Goal: Transaction & Acquisition: Download file/media

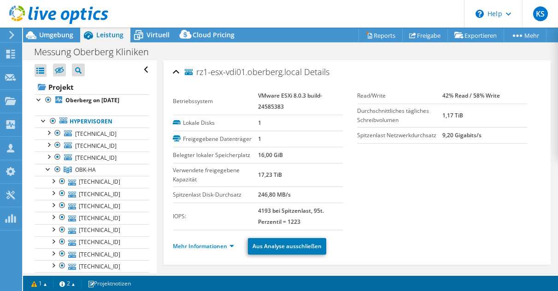
select select "USD"
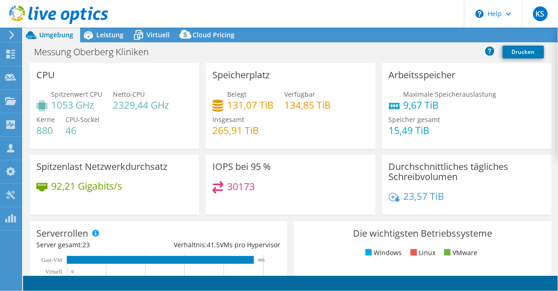
select select "USD"
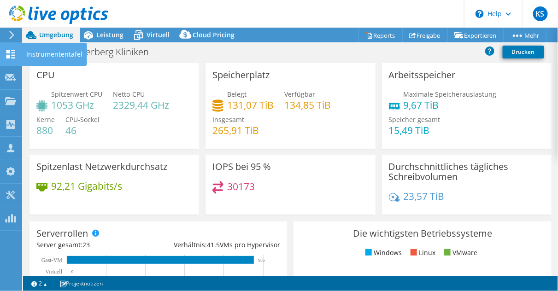
click at [7, 53] on icon at bounding box center [10, 54] width 11 height 9
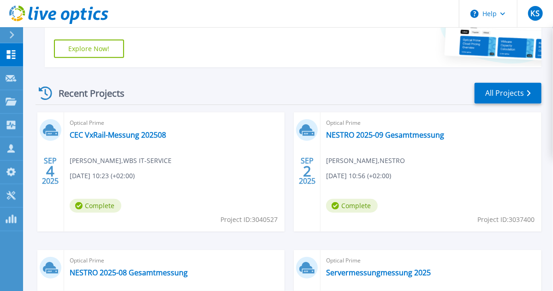
scroll to position [221, 0]
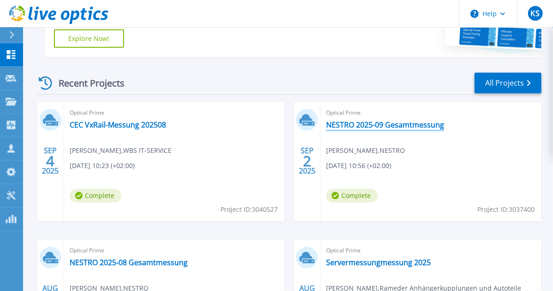
click at [381, 124] on link "NESTRO 2025-09 Gesamtmessung" at bounding box center [385, 124] width 118 height 9
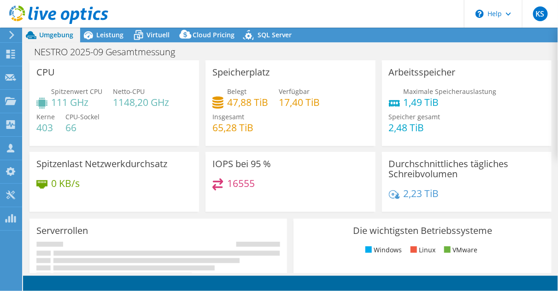
select select "USD"
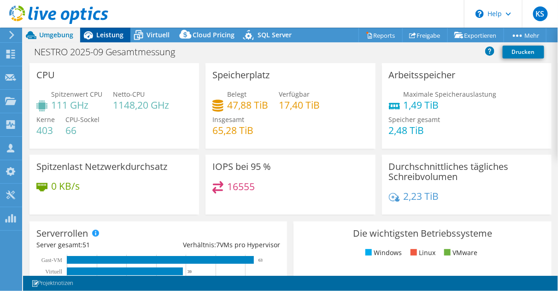
click at [114, 38] on span "Leistung" at bounding box center [109, 34] width 27 height 9
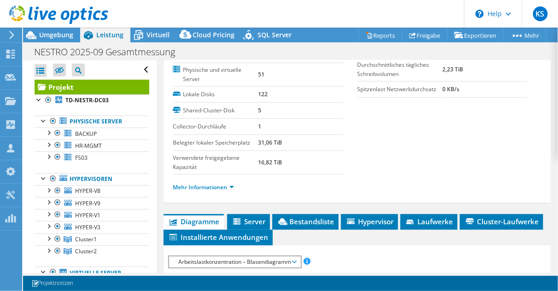
scroll to position [111, 0]
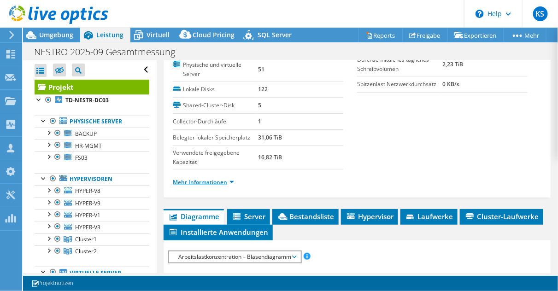
click at [197, 179] on link "Mehr Informationen" at bounding box center [203, 182] width 61 height 8
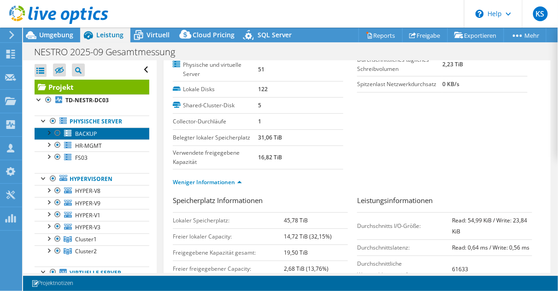
click at [82, 133] on span "BACKUP" at bounding box center [86, 134] width 22 height 8
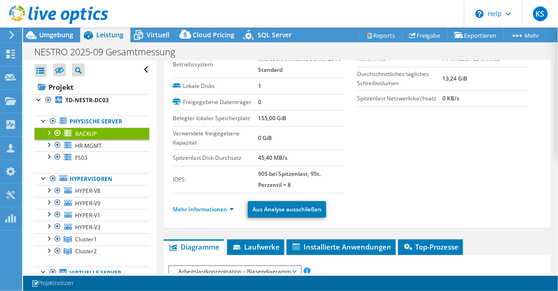
scroll to position [0, 0]
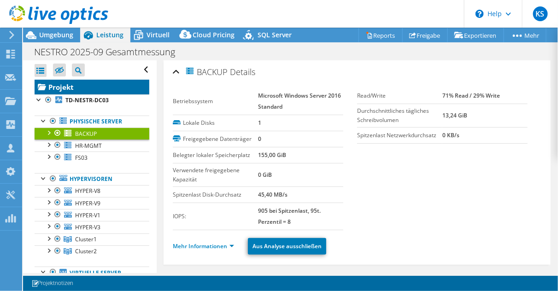
click at [75, 87] on link "Projekt" at bounding box center [92, 87] width 115 height 15
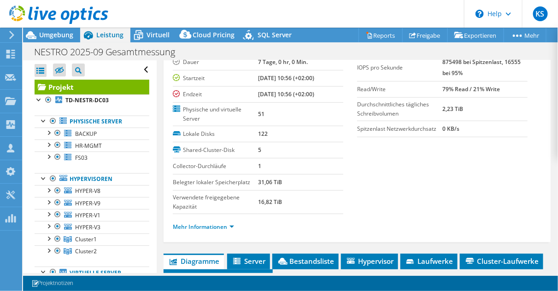
scroll to position [74, 0]
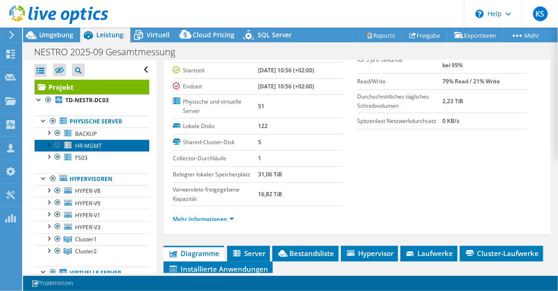
click at [74, 143] on link "HR-MGMT" at bounding box center [92, 146] width 115 height 12
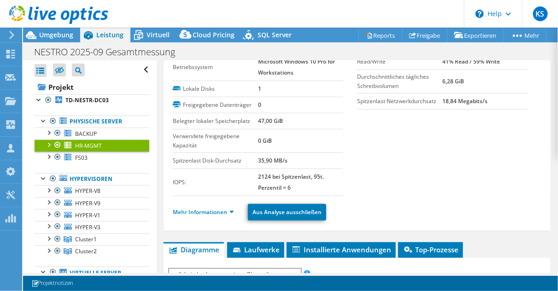
scroll to position [0, 0]
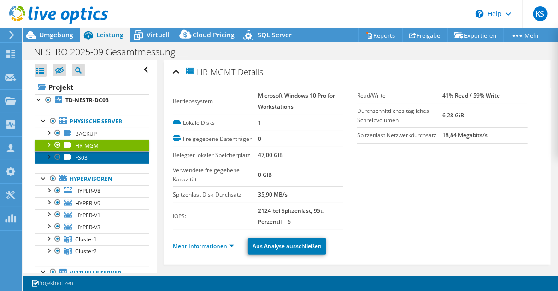
click at [92, 157] on link "FS03" at bounding box center [92, 158] width 115 height 12
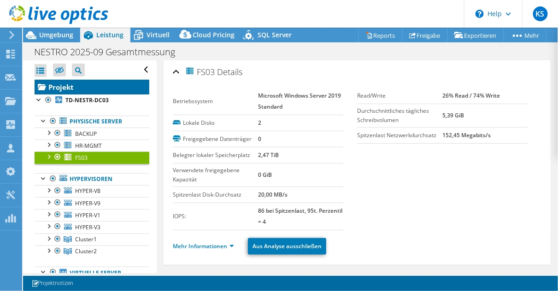
click at [71, 89] on link "Projekt" at bounding box center [92, 87] width 115 height 15
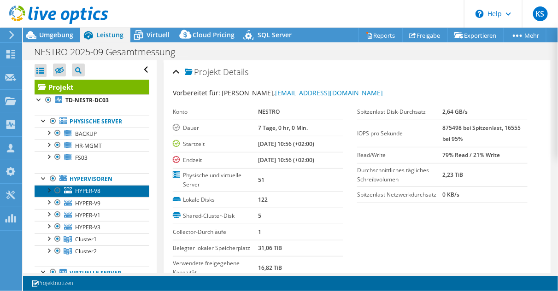
click at [96, 192] on span "HYPER-V8" at bounding box center [87, 191] width 25 height 8
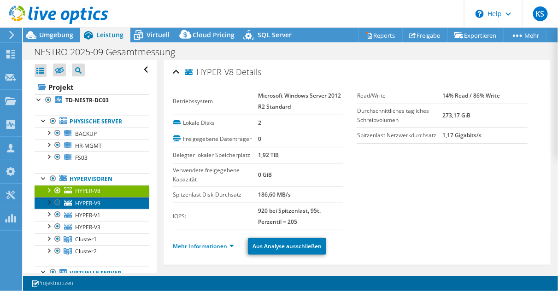
click at [105, 199] on link "HYPER-V9" at bounding box center [92, 203] width 115 height 12
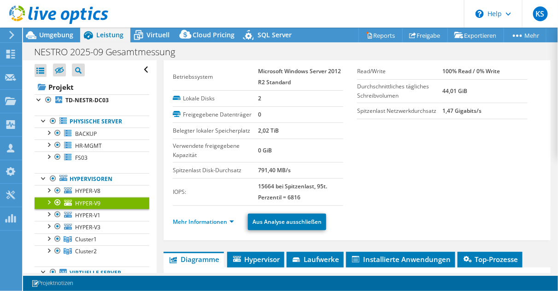
scroll to position [37, 0]
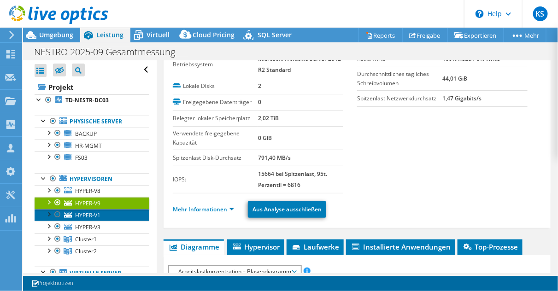
click at [83, 215] on span "HYPER-V1" at bounding box center [87, 216] width 25 height 8
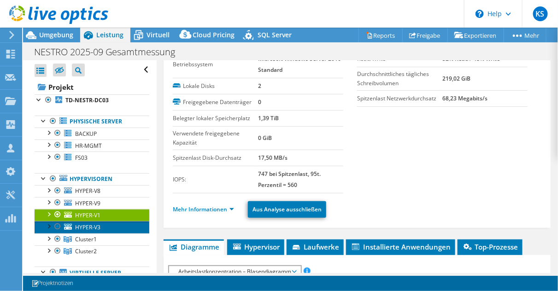
click at [89, 225] on span "HYPER-V3" at bounding box center [87, 228] width 25 height 8
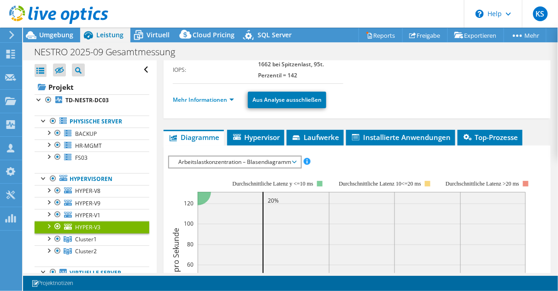
scroll to position [147, 0]
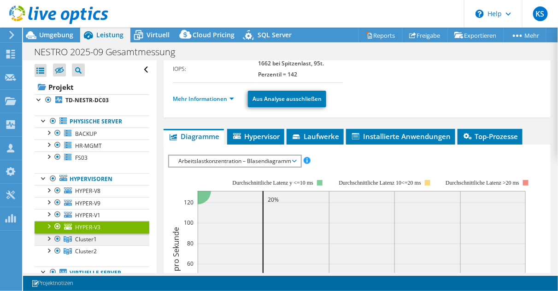
click at [96, 235] on span "Cluster1" at bounding box center [86, 239] width 22 height 8
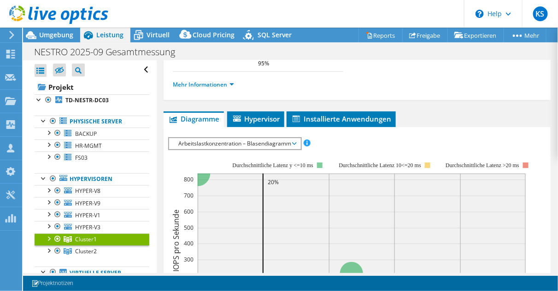
scroll to position [0, 0]
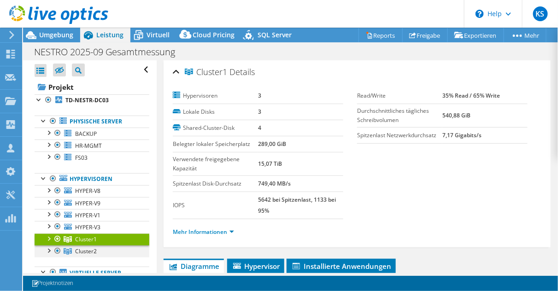
click at [45, 251] on div at bounding box center [48, 250] width 9 height 9
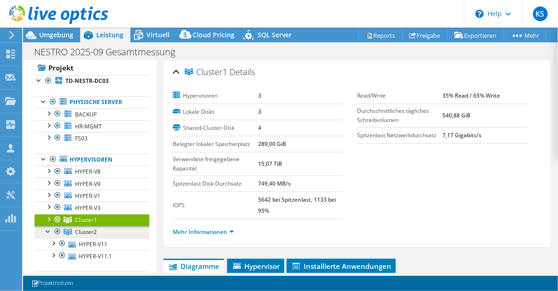
scroll to position [37, 0]
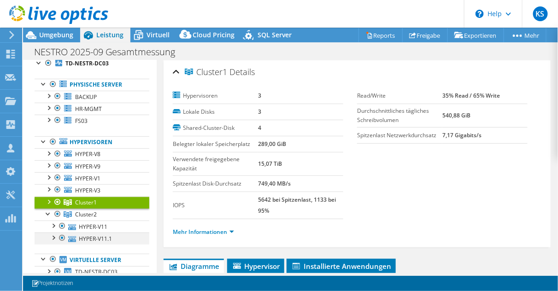
click at [62, 235] on div at bounding box center [62, 238] width 9 height 11
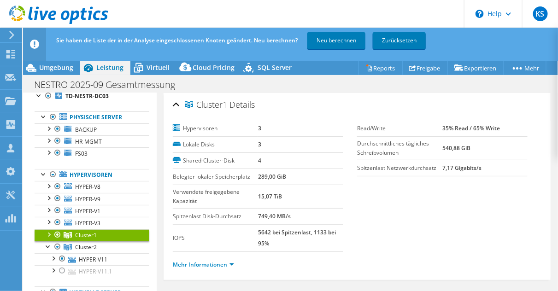
click at [48, 232] on div at bounding box center [48, 234] width 9 height 9
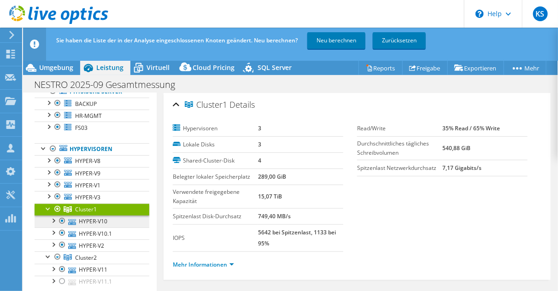
scroll to position [74, 0]
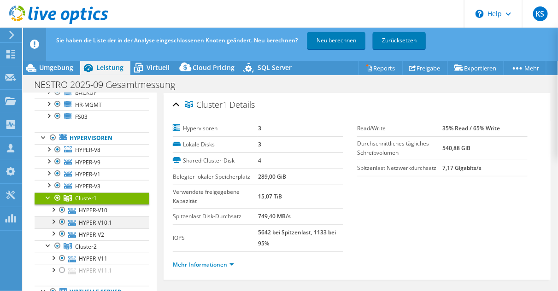
click at [60, 221] on div at bounding box center [62, 222] width 9 height 11
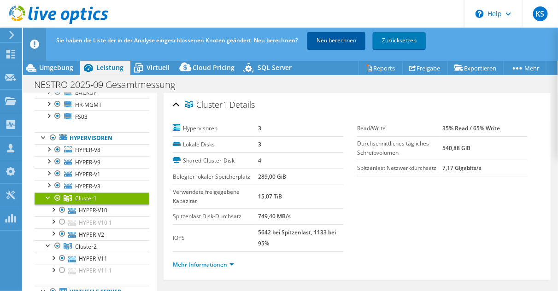
click at [334, 42] on link "Neu berechnen" at bounding box center [336, 40] width 58 height 17
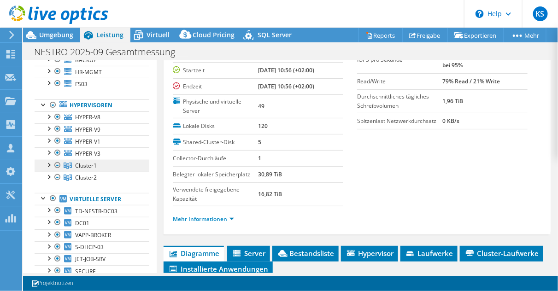
click at [87, 160] on link "Cluster1" at bounding box center [92, 166] width 115 height 12
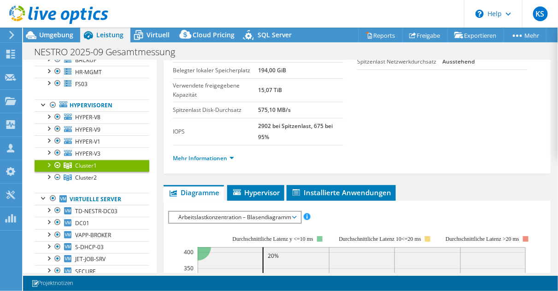
scroll to position [37, 0]
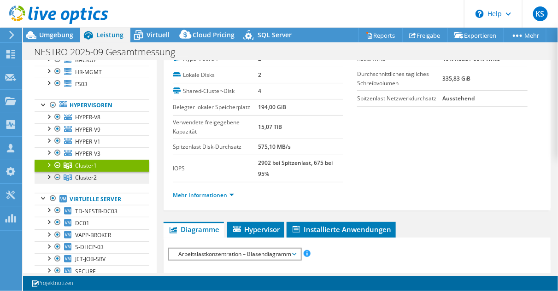
click at [83, 176] on span "Cluster2" at bounding box center [86, 178] width 22 height 8
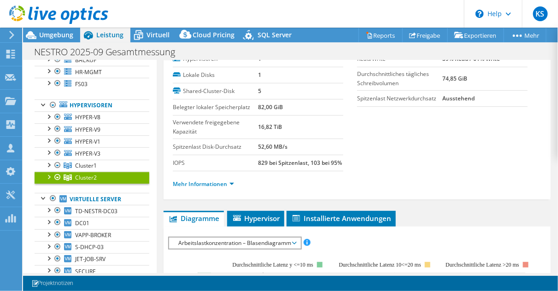
scroll to position [0, 0]
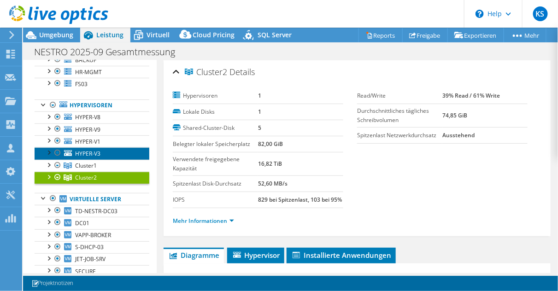
click at [90, 153] on span "HYPER-V3" at bounding box center [87, 154] width 25 height 8
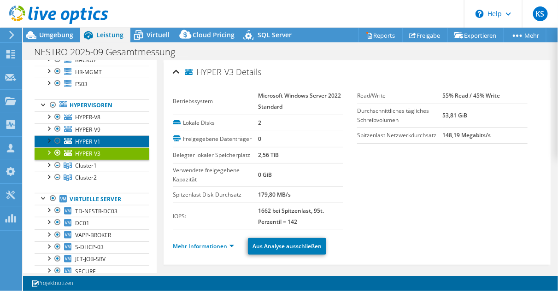
click at [89, 140] on span "HYPER-V1" at bounding box center [87, 142] width 25 height 8
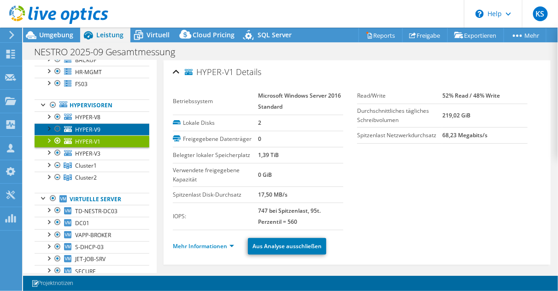
click at [93, 126] on span "HYPER-V9" at bounding box center [87, 130] width 25 height 8
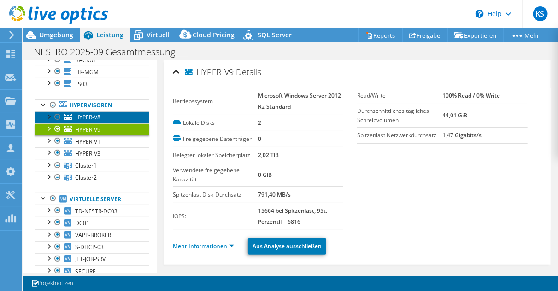
click at [94, 116] on span "HYPER-V8" at bounding box center [87, 117] width 25 height 8
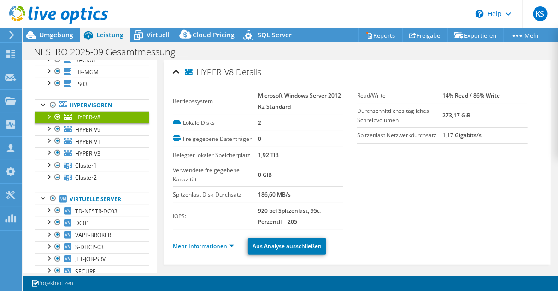
scroll to position [37, 0]
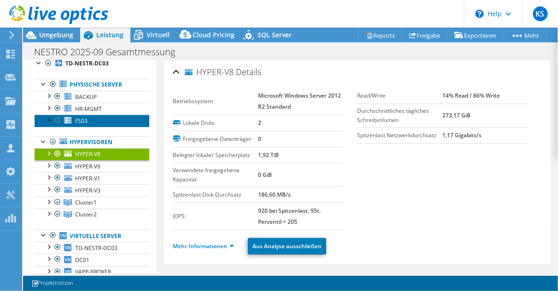
click at [100, 121] on link "FS03" at bounding box center [92, 121] width 115 height 12
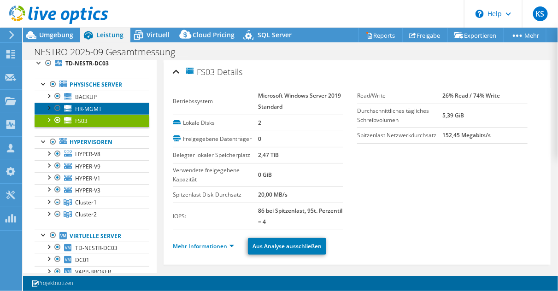
click at [100, 108] on span "HR-MGMT" at bounding box center [88, 109] width 27 height 8
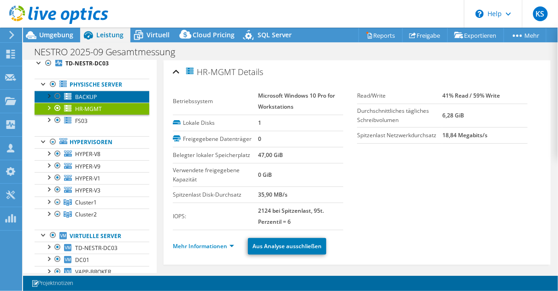
click at [97, 95] on link "BACKUP" at bounding box center [92, 97] width 115 height 12
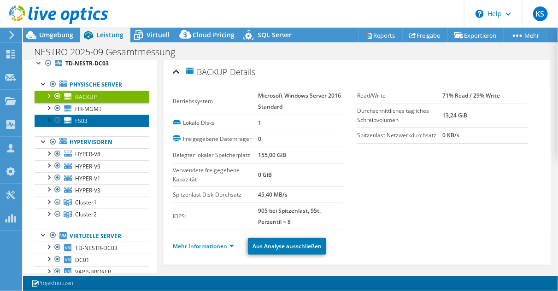
click at [83, 121] on span "FS03" at bounding box center [81, 121] width 12 height 8
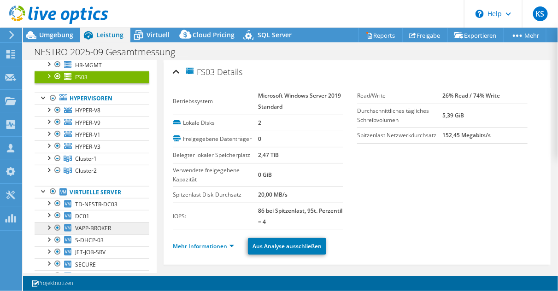
scroll to position [74, 0]
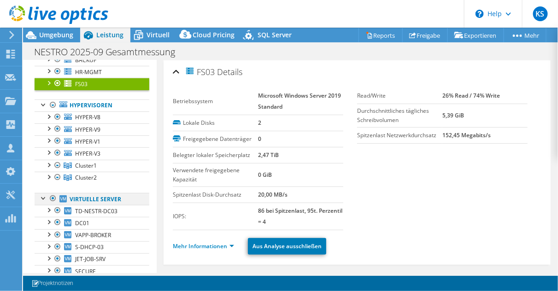
click at [52, 196] on div at bounding box center [52, 198] width 9 height 11
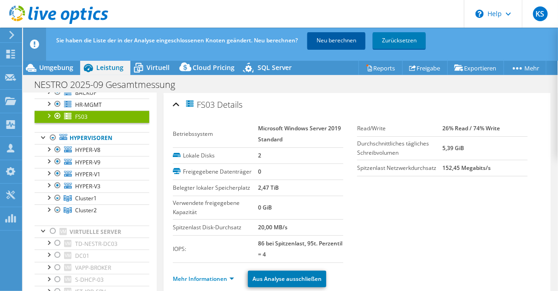
click at [330, 41] on link "Neu berechnen" at bounding box center [336, 40] width 58 height 17
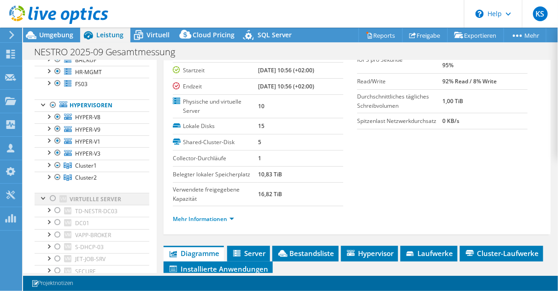
click at [51, 197] on div at bounding box center [52, 198] width 9 height 11
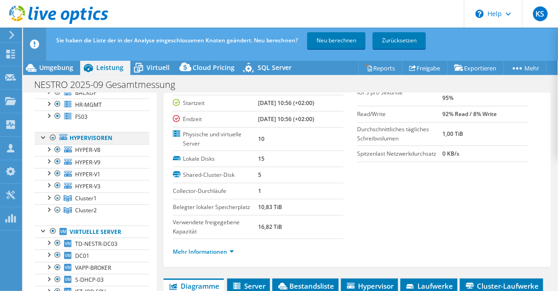
click at [51, 136] on div at bounding box center [52, 137] width 9 height 11
click at [53, 136] on div at bounding box center [52, 137] width 9 height 11
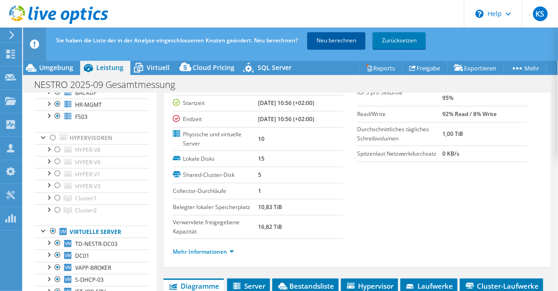
click at [324, 42] on link "Neu berechnen" at bounding box center [336, 40] width 58 height 17
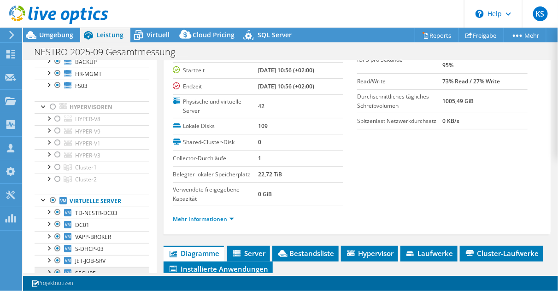
scroll to position [0, 0]
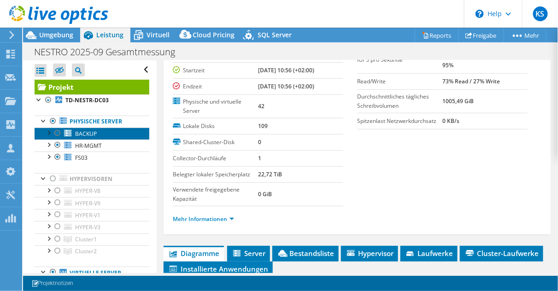
click at [95, 131] on span "BACKUP" at bounding box center [86, 134] width 22 height 8
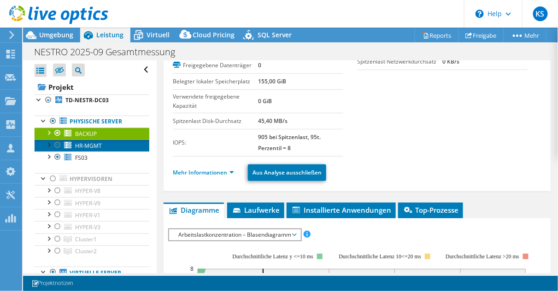
click at [96, 148] on span "HR-MGMT" at bounding box center [88, 146] width 27 height 8
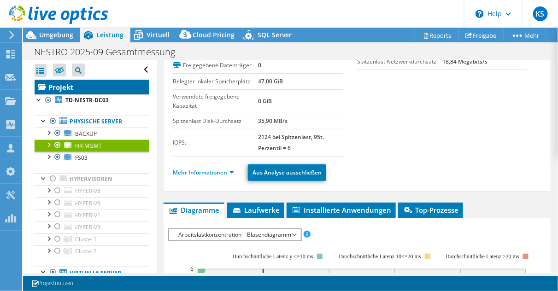
click at [74, 89] on link "Projekt" at bounding box center [92, 87] width 115 height 15
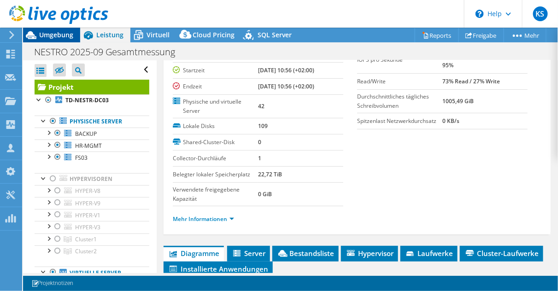
click at [43, 37] on span "Umgebung" at bounding box center [56, 34] width 34 height 9
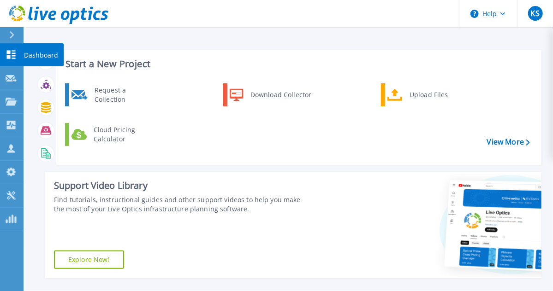
click at [11, 59] on link "Dashboard Dashboard" at bounding box center [11, 55] width 23 height 24
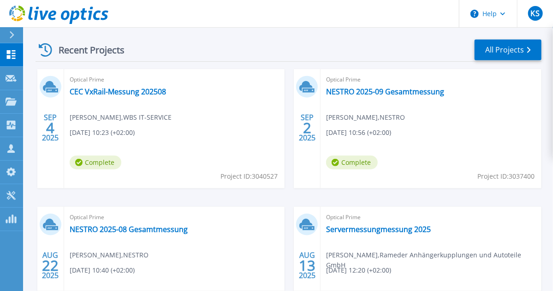
scroll to position [258, 0]
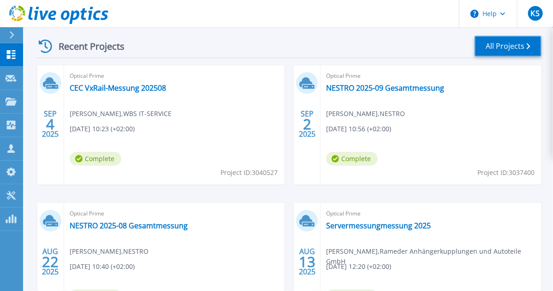
click at [513, 47] on link "All Projects" at bounding box center [507, 46] width 67 height 21
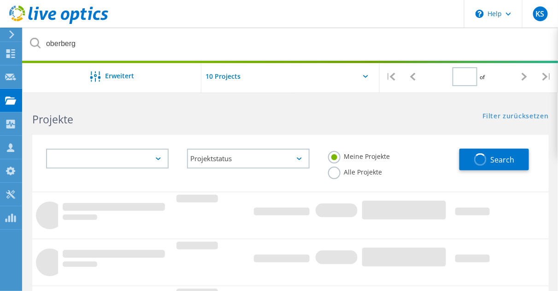
type input "1"
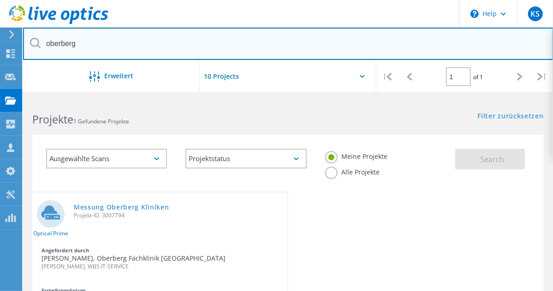
click at [82, 38] on input "oberberg" at bounding box center [288, 44] width 530 height 32
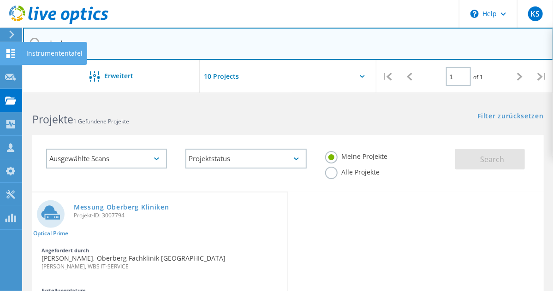
drag, startPoint x: 74, startPoint y: 44, endPoint x: 6, endPoint y: 42, distance: 67.8
click at [6, 99] on div "\n Help Explore Helpful Articles Contact Support KS Vertriebspartner [PERSON_NA…" at bounding box center [276, 283] width 553 height 369
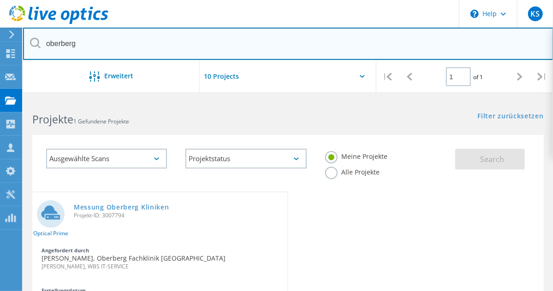
drag, startPoint x: 98, startPoint y: 45, endPoint x: 45, endPoint y: 41, distance: 53.6
click at [45, 41] on input "oberberg" at bounding box center [288, 44] width 530 height 32
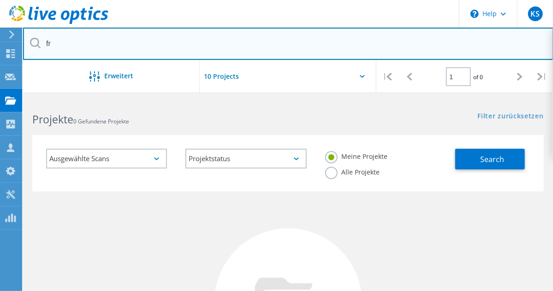
type input "f"
type input "JSD"
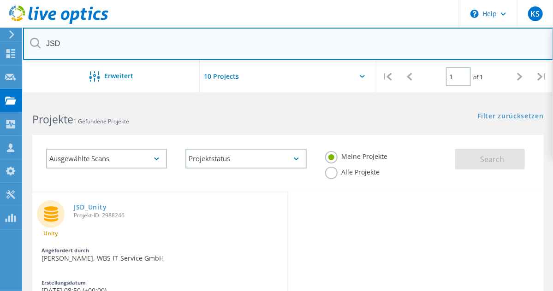
drag, startPoint x: 92, startPoint y: 41, endPoint x: 24, endPoint y: 44, distance: 67.4
click at [24, 44] on input "JSD" at bounding box center [288, 44] width 530 height 32
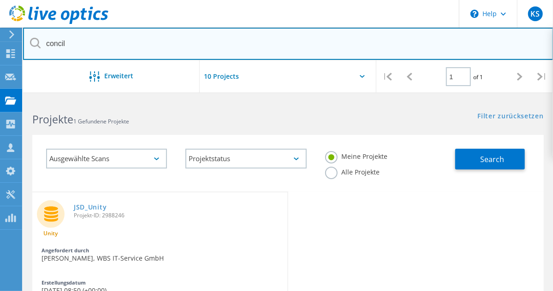
type input "concil"
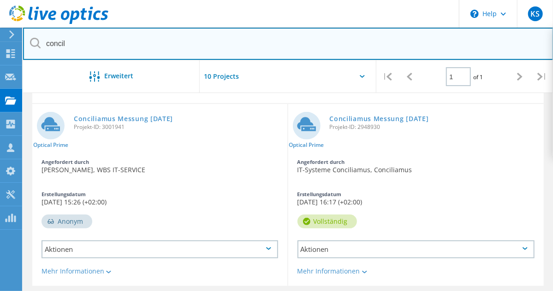
scroll to position [111, 0]
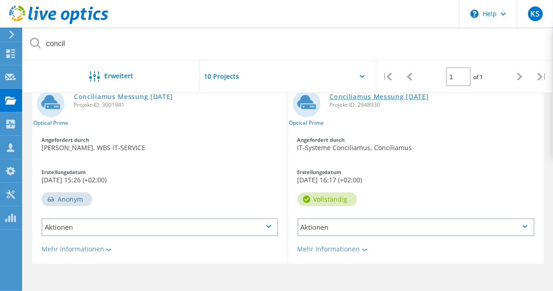
click at [330, 100] on link "Conciliamus Messung [DATE]" at bounding box center [379, 97] width 99 height 6
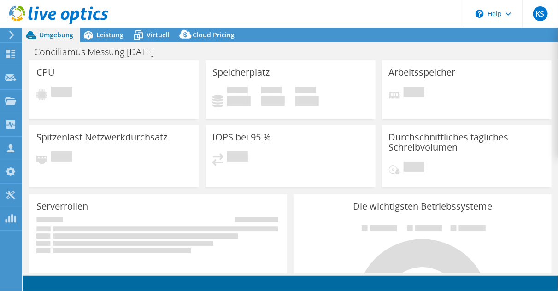
select select "EUFrankfurt"
select select "EUR"
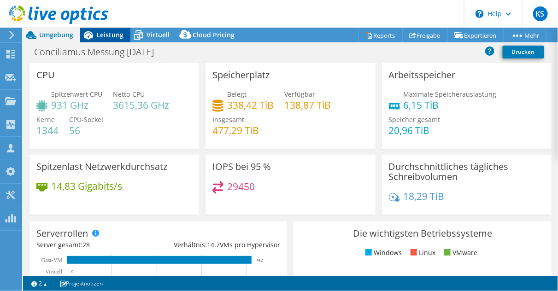
click at [113, 41] on div "Leistung" at bounding box center [105, 35] width 50 height 15
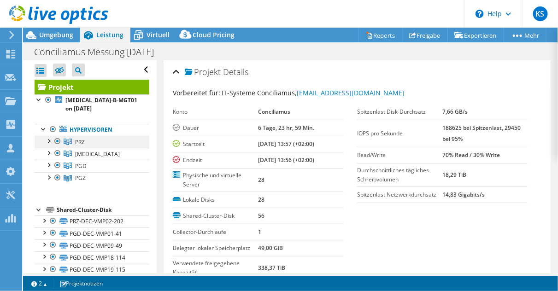
click at [49, 139] on div at bounding box center [48, 140] width 9 height 9
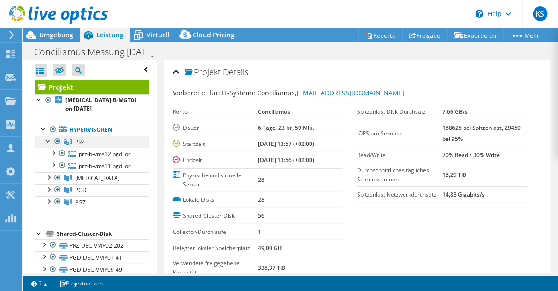
click at [48, 139] on div at bounding box center [48, 140] width 9 height 9
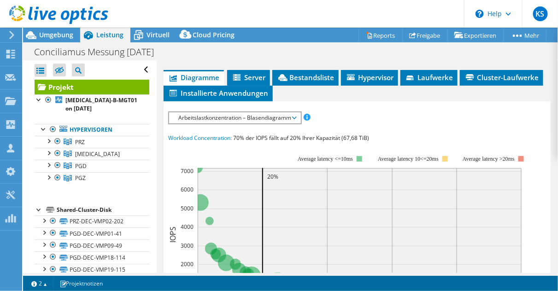
scroll to position [258, 0]
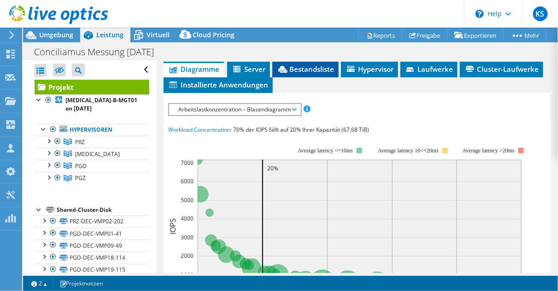
click at [307, 69] on span "Bestandsliste" at bounding box center [305, 69] width 57 height 9
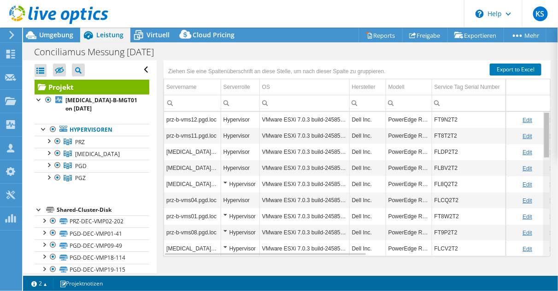
scroll to position [0, 0]
drag, startPoint x: 543, startPoint y: 155, endPoint x: 543, endPoint y: 118, distance: 37.3
click at [543, 120] on body "KS Vertriebspartner [PERSON_NAME] [EMAIL_ADDRESS][DOMAIN_NAME] WBS IT-SERVICE M…" at bounding box center [279, 145] width 558 height 291
click at [509, 70] on link "Export to Excel" at bounding box center [516, 70] width 52 height 12
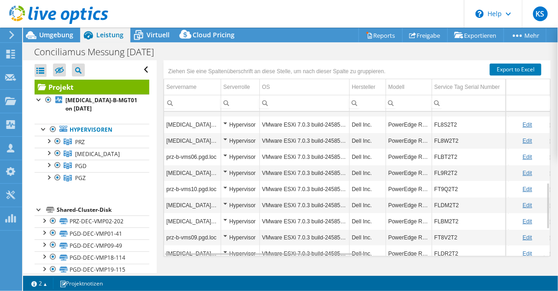
scroll to position [306, 0]
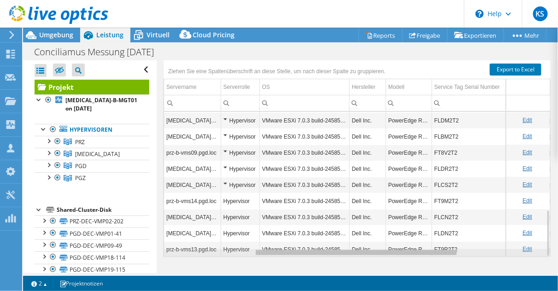
drag, startPoint x: 297, startPoint y: 250, endPoint x: 381, endPoint y: 249, distance: 83.4
click at [381, 249] on body "KS Vertriebspartner [PERSON_NAME] [EMAIL_ADDRESS][DOMAIN_NAME] WBS IT-SERVICE M…" at bounding box center [279, 145] width 558 height 291
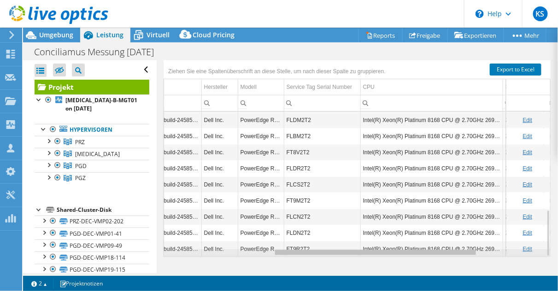
drag, startPoint x: 355, startPoint y: 250, endPoint x: 408, endPoint y: 249, distance: 53.0
click at [408, 249] on body "KS Vertriebspartner [PERSON_NAME] [EMAIL_ADDRESS][DOMAIN_NAME] WBS IT-SERVICE M…" at bounding box center [279, 145] width 558 height 291
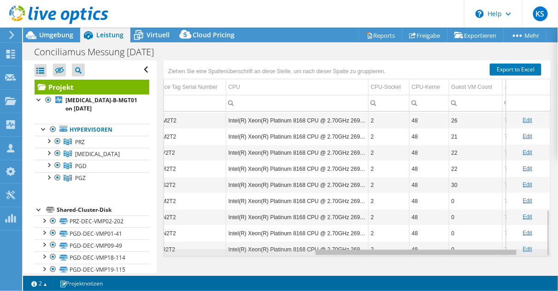
scroll to position [0, 287]
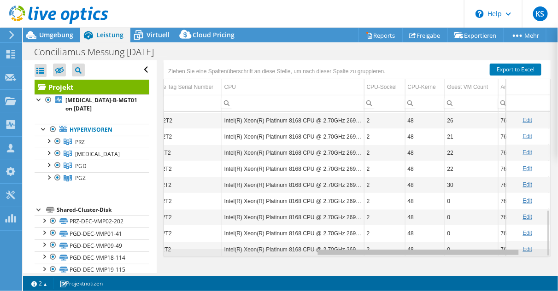
drag, startPoint x: 421, startPoint y: 249, endPoint x: 450, endPoint y: 245, distance: 29.9
click at [450, 245] on body "KS Vertriebspartner [PERSON_NAME] [EMAIL_ADDRESS][DOMAIN_NAME] WBS IT-SERVICE M…" at bounding box center [279, 145] width 558 height 291
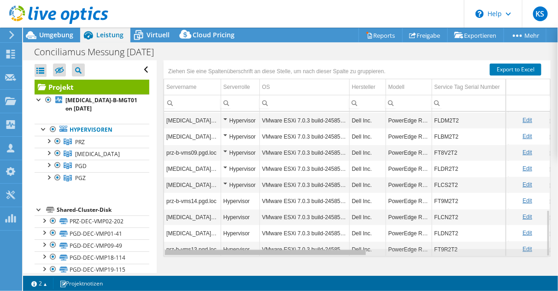
click at [183, 250] on div "Data grid" at bounding box center [357, 252] width 386 height 7
click at [183, 250] on div "Data grid" at bounding box center [265, 252] width 201 height 5
